Goal: Find specific page/section: Find specific page/section

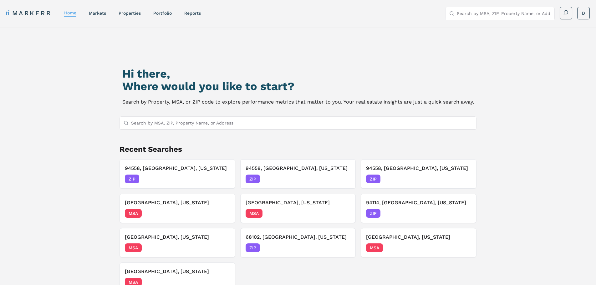
click at [333, 124] on input "Search by MSA, ZIP, Property Name, or Address" at bounding box center [302, 123] width 342 height 13
type input "MSA"
click at [227, 170] on h3 "94558, [GEOGRAPHIC_DATA], [US_STATE]" at bounding box center [177, 169] width 105 height 8
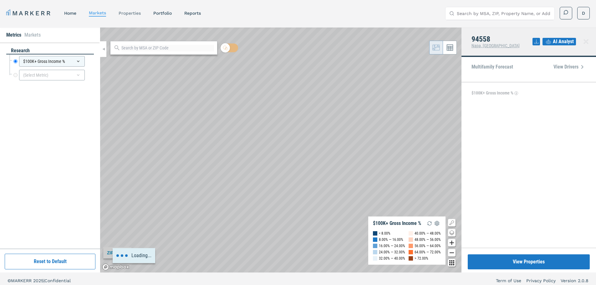
click at [129, 14] on link "properties" at bounding box center [130, 13] width 22 height 5
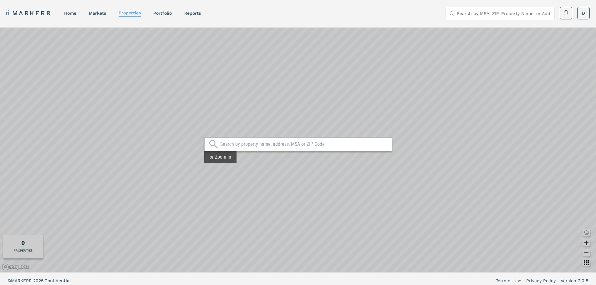
click at [249, 147] on div at bounding box center [298, 144] width 188 height 14
click at [249, 146] on input "text" at bounding box center [304, 144] width 168 height 6
type input "napa, [GEOGRAPHIC_DATA]"
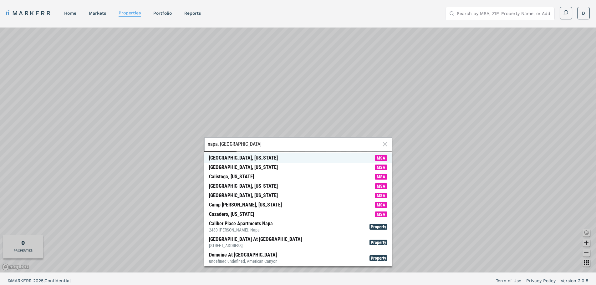
click at [254, 155] on span "[GEOGRAPHIC_DATA], [US_STATE] MSA" at bounding box center [298, 157] width 188 height 9
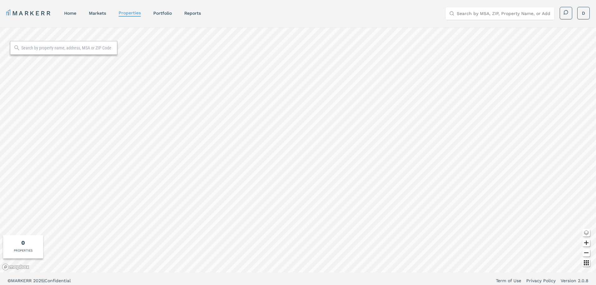
click at [69, 45] on input "text" at bounding box center [67, 48] width 93 height 6
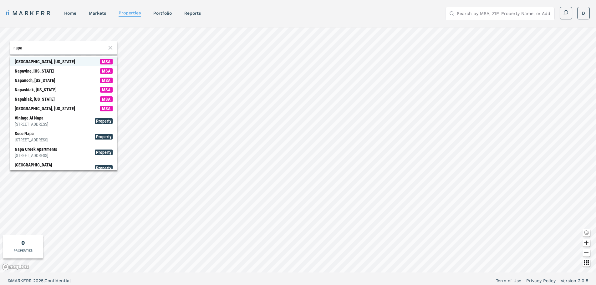
type input "napa"
click at [92, 63] on span "[GEOGRAPHIC_DATA], [US_STATE] MSA" at bounding box center [63, 61] width 107 height 9
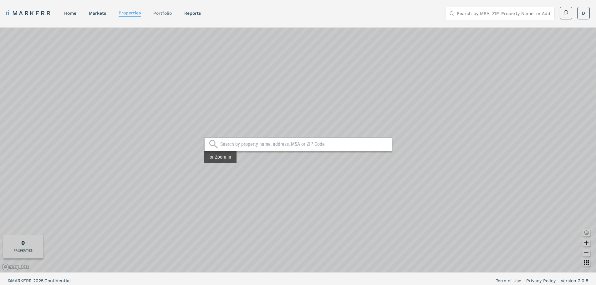
click at [168, 13] on link "Portfolio" at bounding box center [162, 13] width 18 height 5
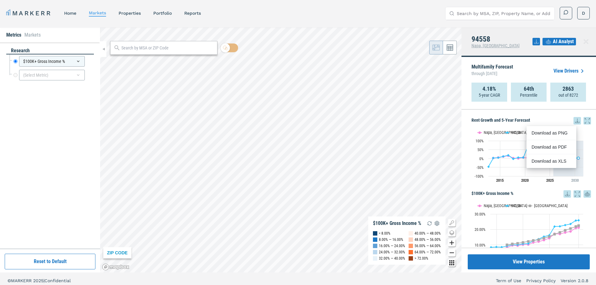
drag, startPoint x: 564, startPoint y: 1, endPoint x: 302, endPoint y: 6, distance: 261.4
click at [302, 6] on div "MARKERR home markets properties Portfolio reports Search by MSA, ZIP, Property …" at bounding box center [298, 12] width 596 height 25
